Goal: Task Accomplishment & Management: Manage account settings

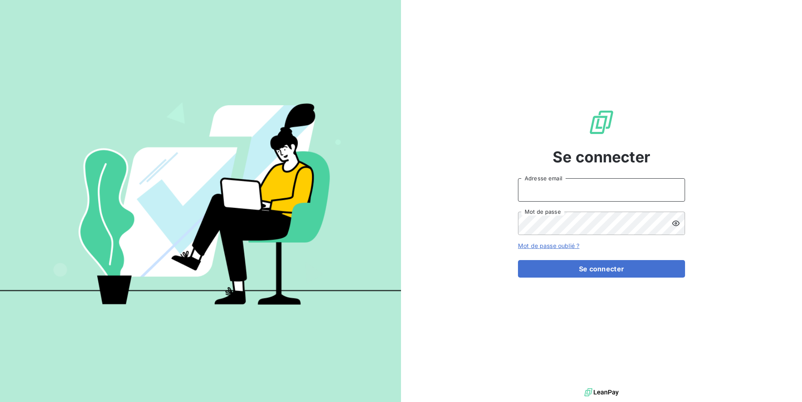
click at [581, 182] on input "Adresse email" at bounding box center [601, 189] width 167 height 23
type input "admin@sonatelfixe"
click at [518, 260] on button "Se connecter" at bounding box center [601, 269] width 167 height 18
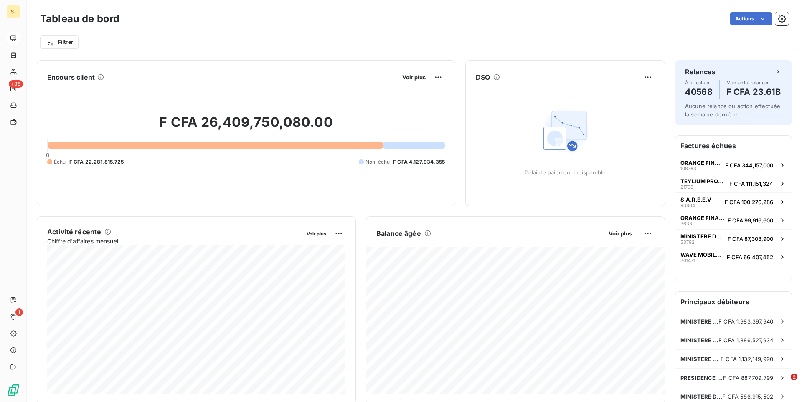
click at [274, 53] on div "Tableau de bord Actions Filtrer" at bounding box center [414, 27] width 775 height 55
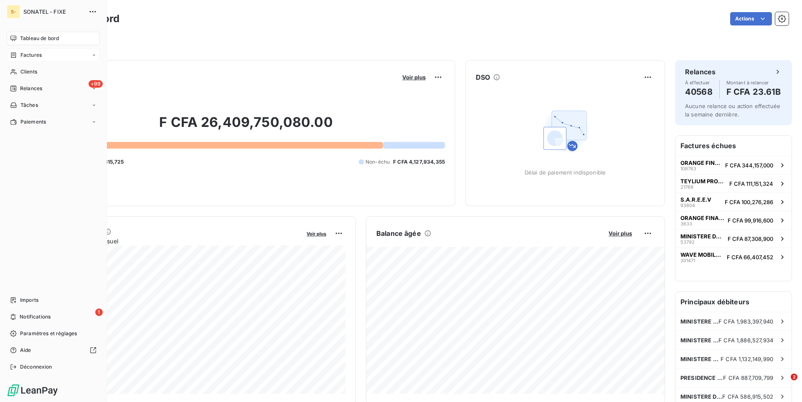
click at [48, 58] on div "Factures" at bounding box center [53, 54] width 93 height 13
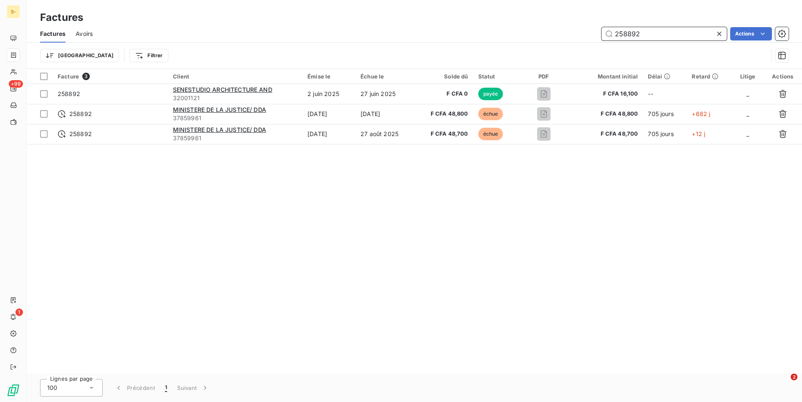
drag, startPoint x: 652, startPoint y: 30, endPoint x: 530, endPoint y: 21, distance: 122.7
click at [601, 27] on input "258892" at bounding box center [663, 33] width 125 height 13
click at [530, 21] on div "Factures" at bounding box center [414, 17] width 775 height 15
drag, startPoint x: 659, startPoint y: 30, endPoint x: 536, endPoint y: 27, distance: 122.9
click at [601, 27] on input "258892" at bounding box center [663, 33] width 125 height 13
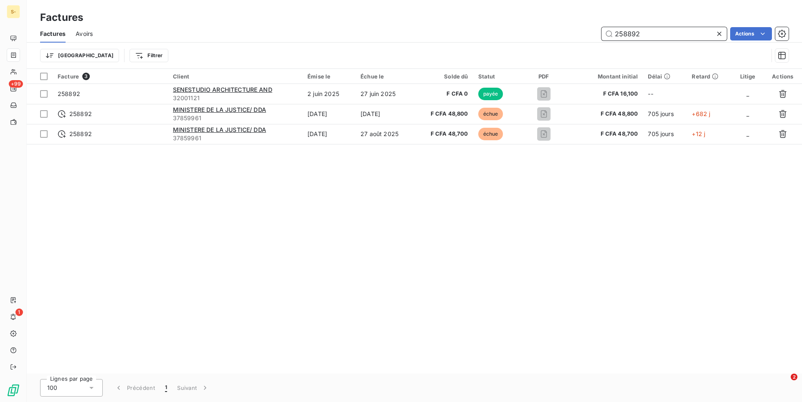
paste input "475973"
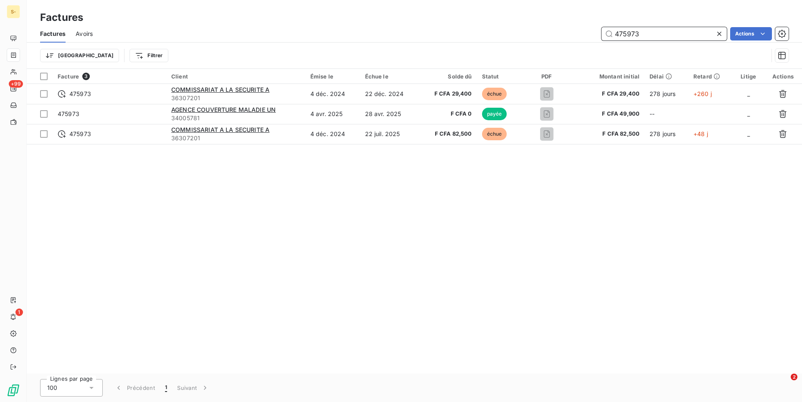
drag, startPoint x: 650, startPoint y: 35, endPoint x: 574, endPoint y: 30, distance: 76.1
click at [601, 31] on input "475973" at bounding box center [663, 33] width 125 height 13
paste input "338276"
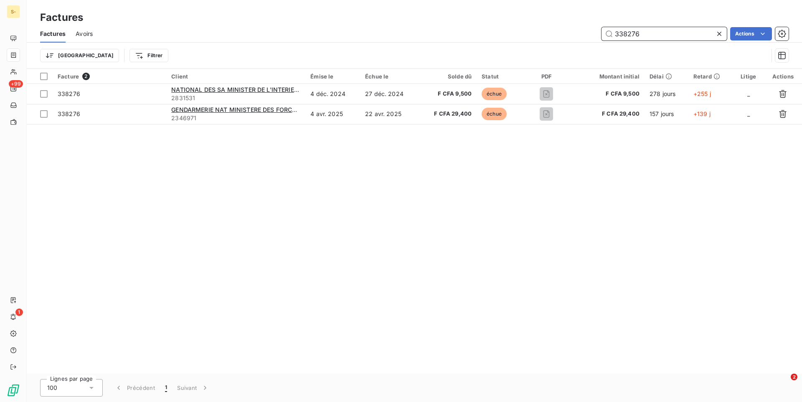
type input "338276"
click at [414, 143] on div "Facture 2 Client Émise le Échue le Solde dû Statut PDF Montant initial Délai Re…" at bounding box center [414, 221] width 775 height 305
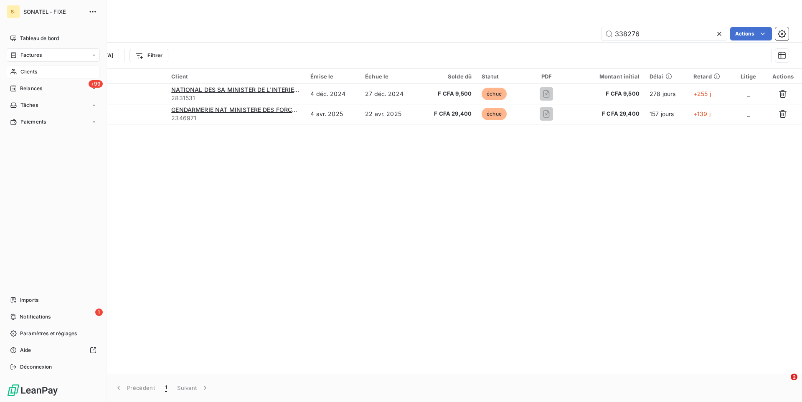
click at [21, 66] on div "Clients" at bounding box center [53, 71] width 93 height 13
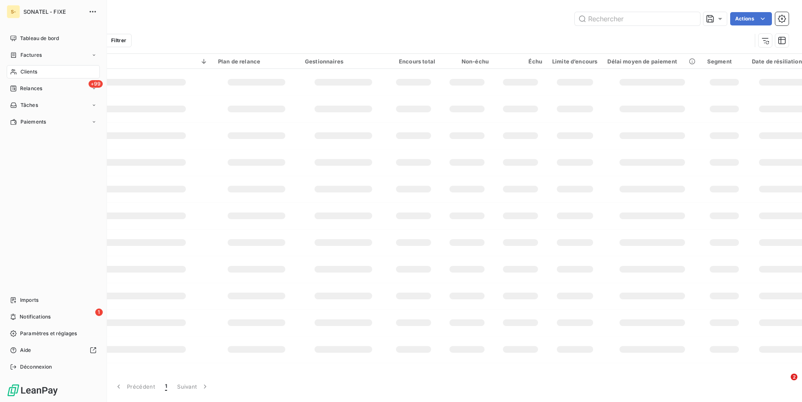
click at [22, 73] on span "Clients" at bounding box center [28, 72] width 17 height 8
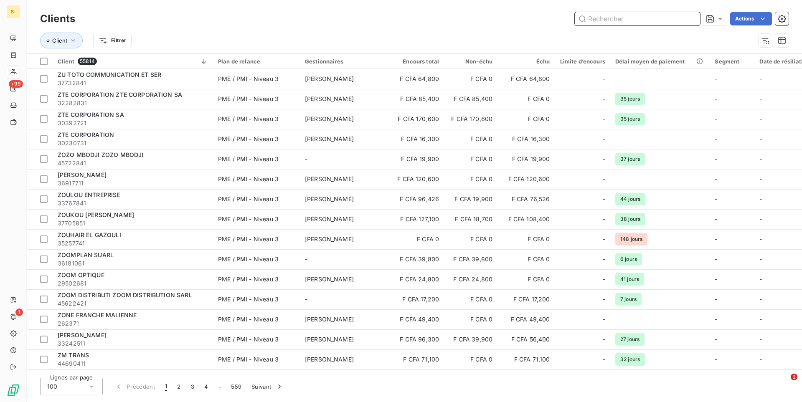
click at [602, 22] on input "text" at bounding box center [637, 18] width 125 height 13
paste input "43605041"
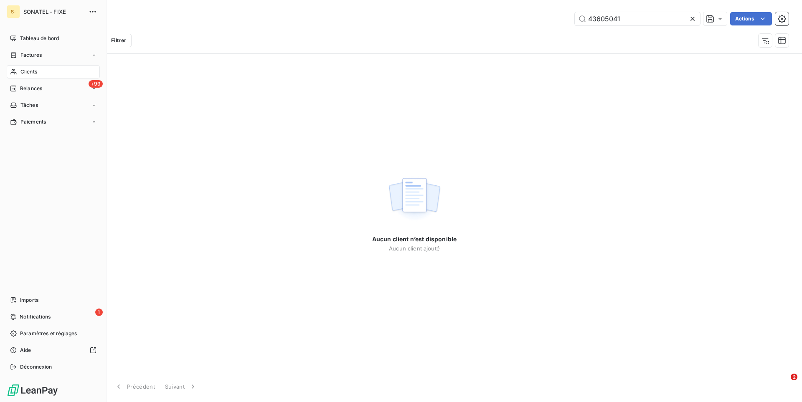
click at [31, 74] on span "Clients" at bounding box center [28, 72] width 17 height 8
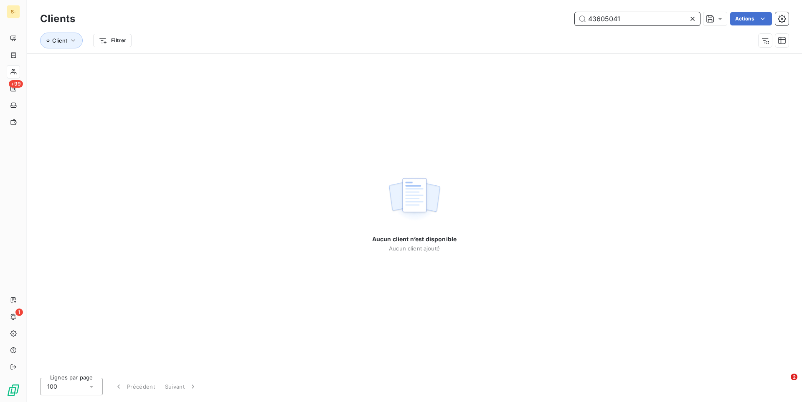
drag, startPoint x: 630, startPoint y: 16, endPoint x: 517, endPoint y: -1, distance: 114.4
click at [575, 12] on input "43605041" at bounding box center [637, 18] width 125 height 13
paste input "70507"
drag, startPoint x: 641, startPoint y: 16, endPoint x: 558, endPoint y: 15, distance: 83.1
click at [575, 15] on input "43705071" at bounding box center [637, 18] width 125 height 13
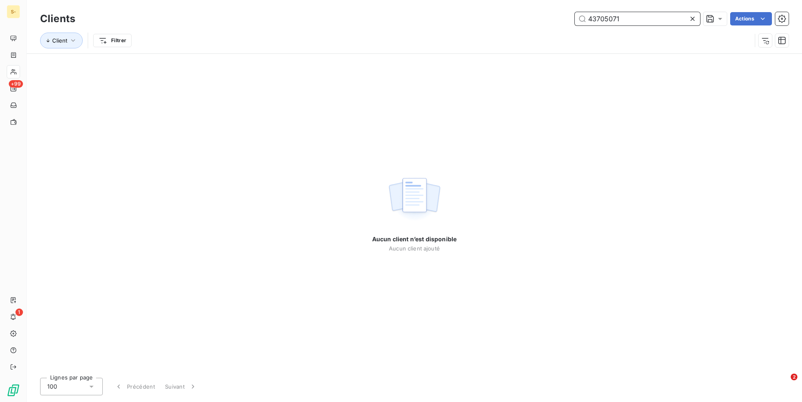
paste input "556184"
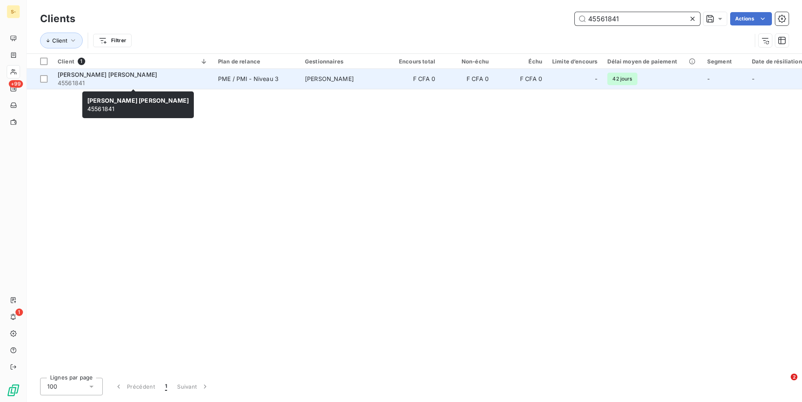
type input "45561841"
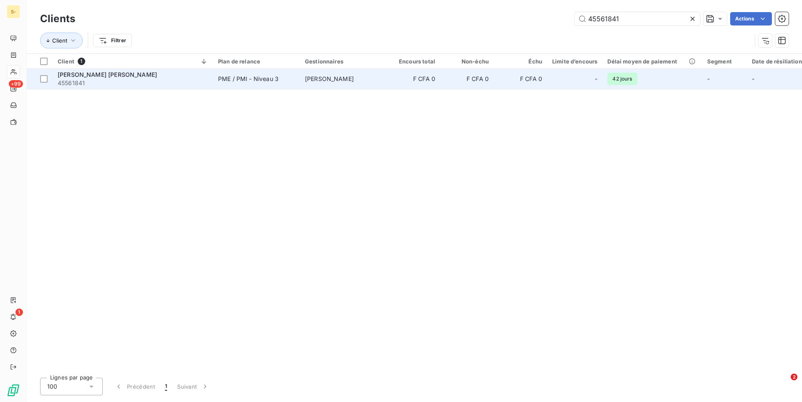
click at [203, 82] on span "45561841" at bounding box center [133, 83] width 150 height 8
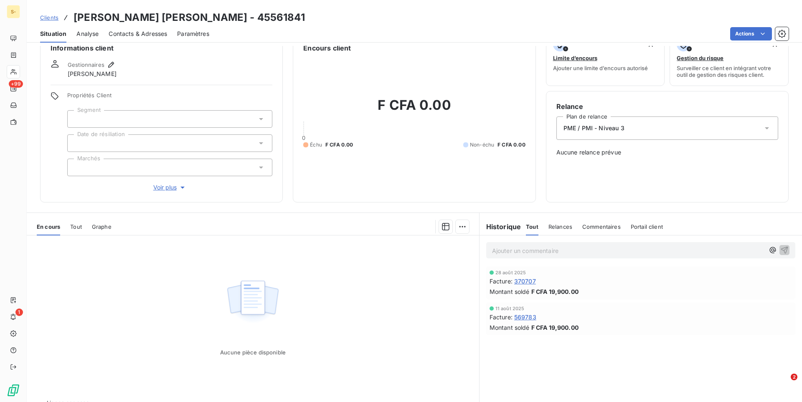
scroll to position [38, 0]
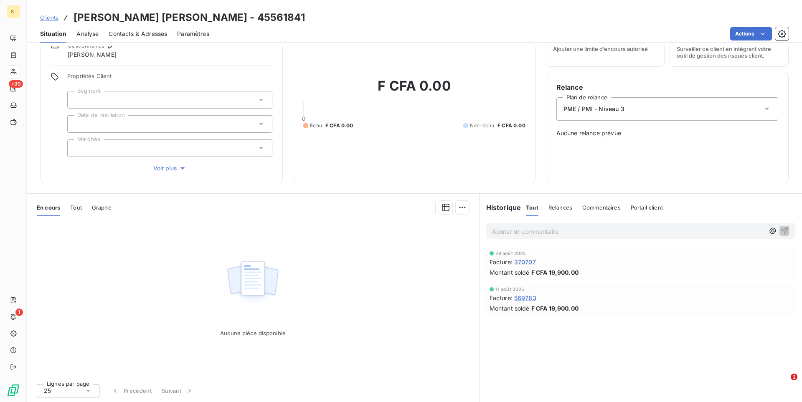
click at [76, 211] on span "Tout" at bounding box center [76, 207] width 12 height 7
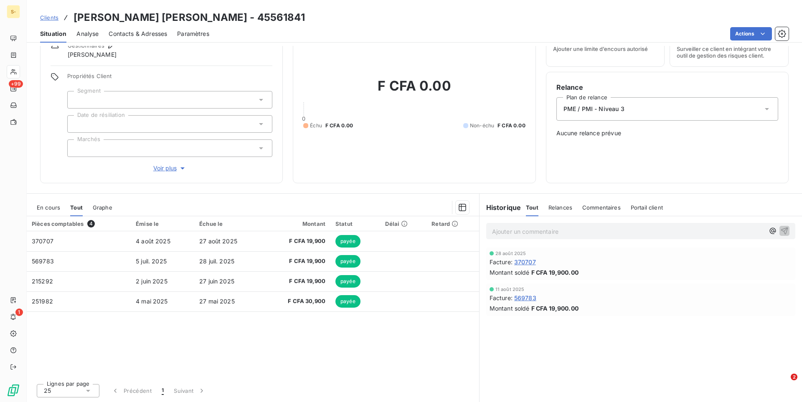
click at [51, 206] on span "En cours" at bounding box center [48, 207] width 23 height 7
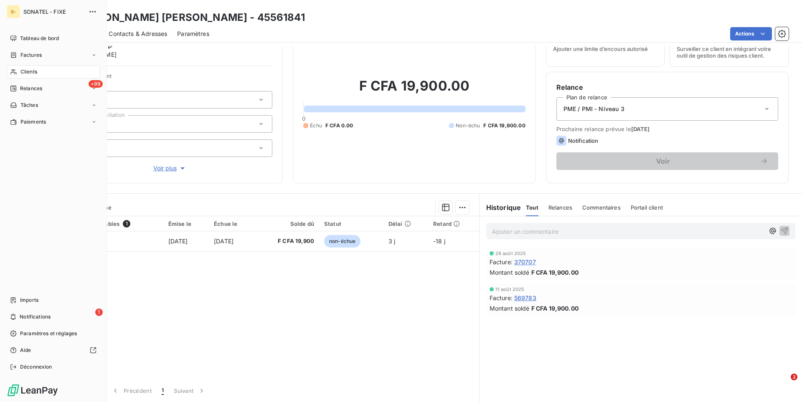
click at [46, 71] on div "Clients" at bounding box center [53, 71] width 93 height 13
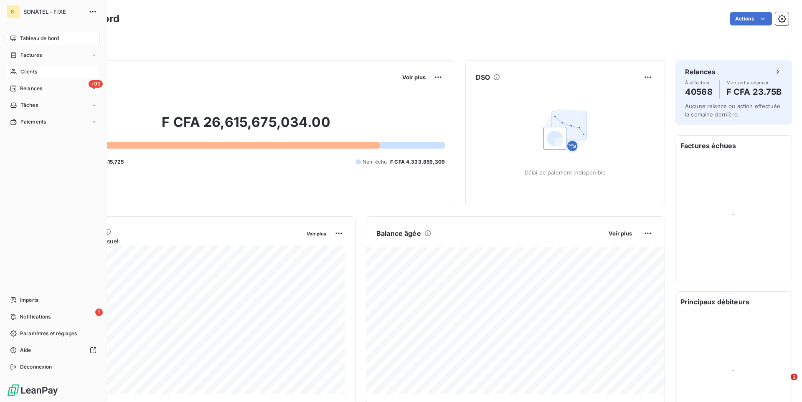
click at [46, 70] on div "Clients" at bounding box center [53, 71] width 93 height 13
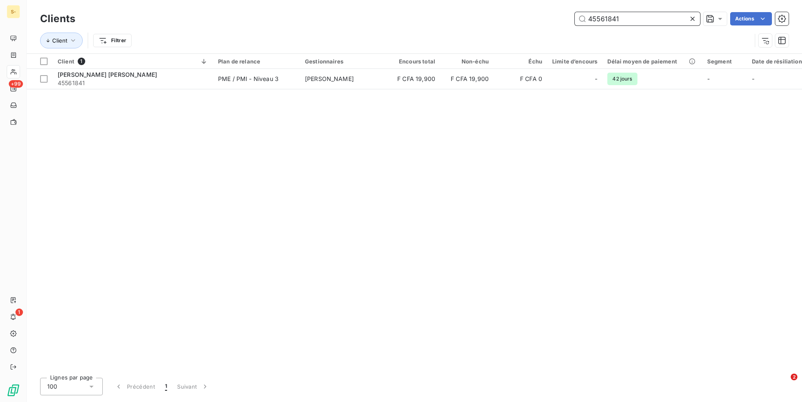
drag, startPoint x: 636, startPoint y: 19, endPoint x: 491, endPoint y: 10, distance: 144.8
click at [575, 12] on input "45561841" at bounding box center [637, 18] width 125 height 13
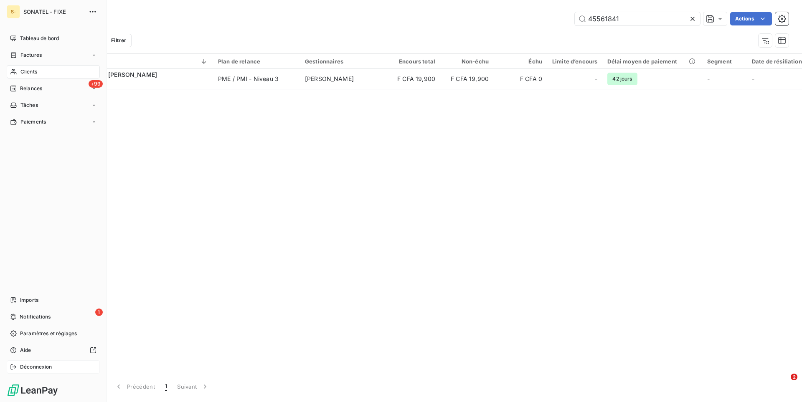
click at [30, 368] on span "Déconnexion" at bounding box center [36, 367] width 32 height 8
